Goal: Task Accomplishment & Management: Use online tool/utility

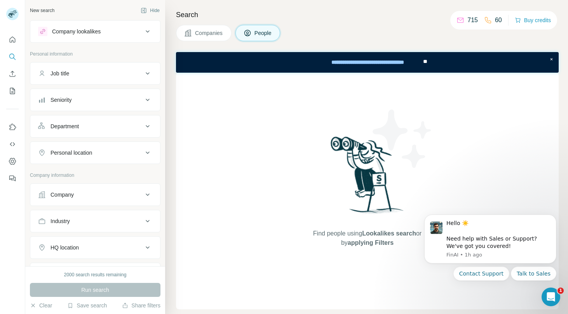
click at [265, 37] on span "People" at bounding box center [264, 33] width 18 height 8
click at [555, 219] on icon "Dismiss notification" at bounding box center [554, 217] width 4 height 4
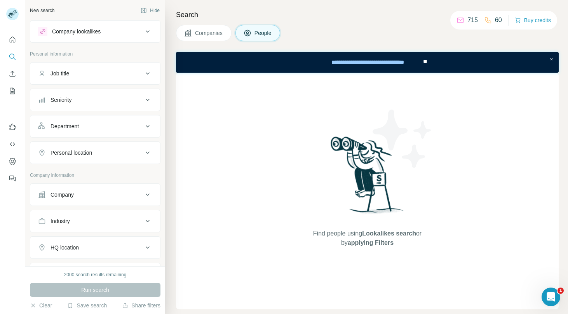
click at [210, 33] on span "Companies" at bounding box center [209, 33] width 28 height 8
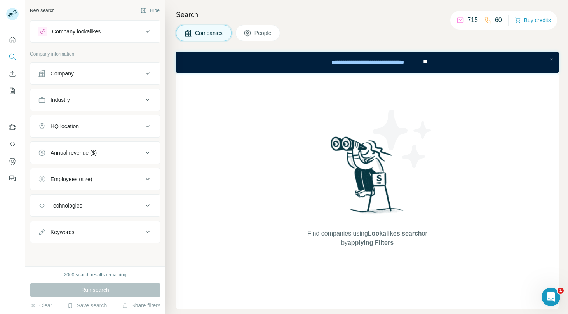
click at [259, 32] on span "People" at bounding box center [264, 33] width 18 height 8
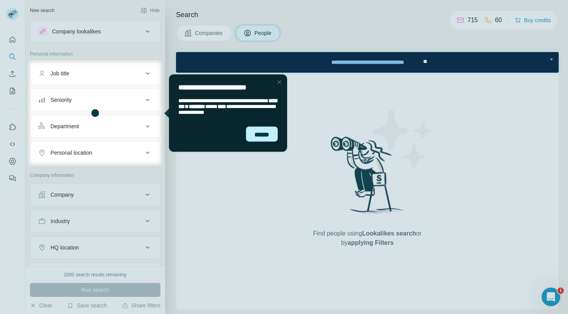
click at [269, 134] on div "******" at bounding box center [262, 134] width 32 height 16
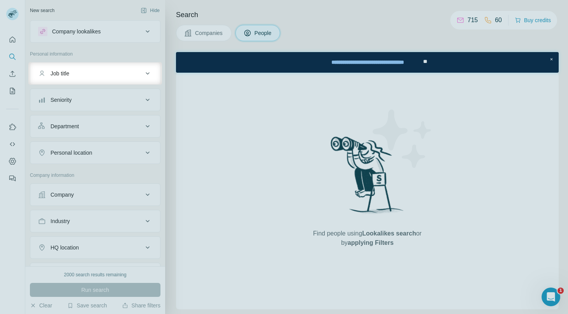
click at [121, 77] on div "Job title" at bounding box center [90, 74] width 105 height 8
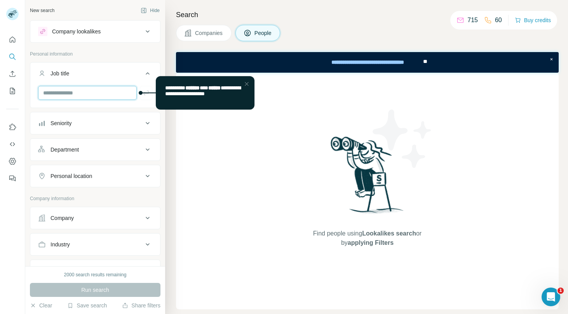
click at [107, 92] on input "text" at bounding box center [87, 93] width 99 height 14
click at [14, 61] on button "Search" at bounding box center [12, 57] width 12 height 14
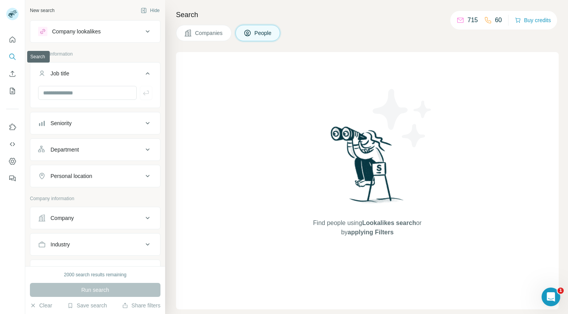
click at [15, 59] on icon "Search" at bounding box center [13, 57] width 8 height 8
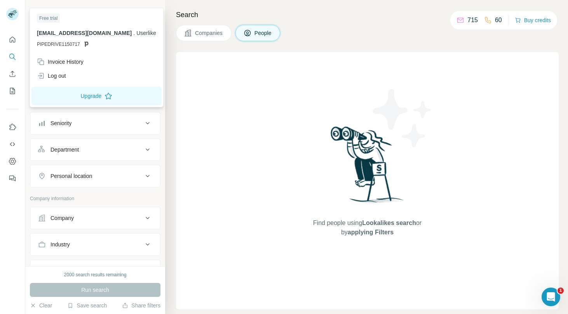
click at [15, 15] on rect at bounding box center [12, 14] width 12 height 12
click at [59, 76] on div "Log out" at bounding box center [51, 76] width 29 height 8
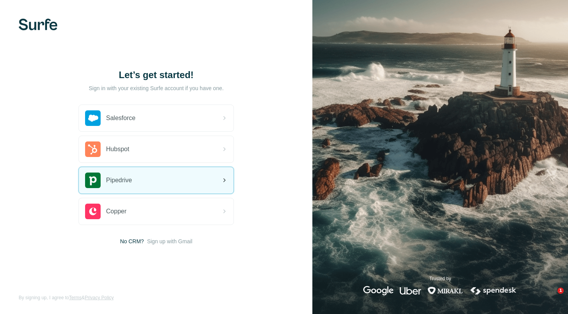
click at [125, 178] on span "Pipedrive" at bounding box center [119, 180] width 26 height 9
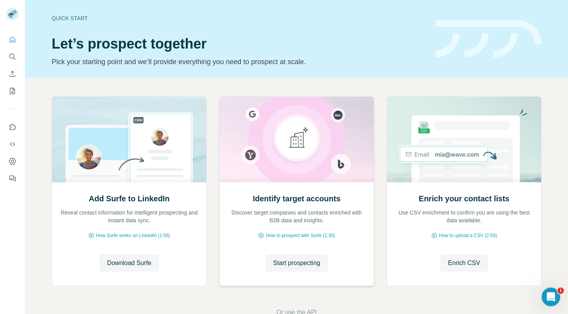
scroll to position [22, 0]
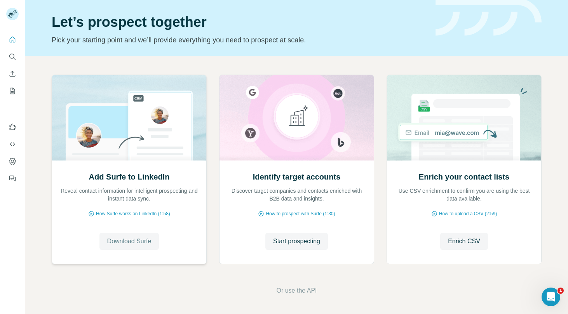
click at [128, 242] on span "Download Surfe" at bounding box center [129, 241] width 44 height 9
